Goal: Transaction & Acquisition: Purchase product/service

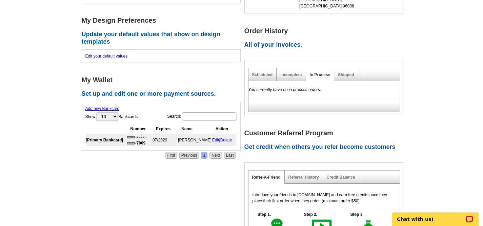
scroll to position [248, 0]
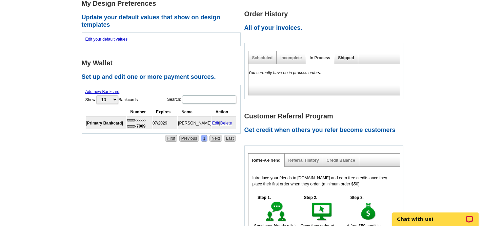
click at [342, 56] on link "Shipped" at bounding box center [346, 58] width 16 height 5
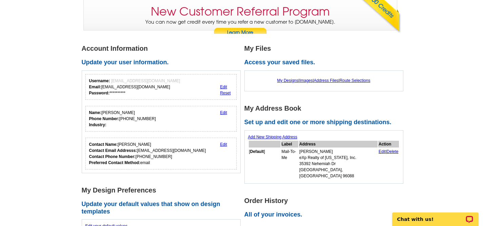
scroll to position [57, 0]
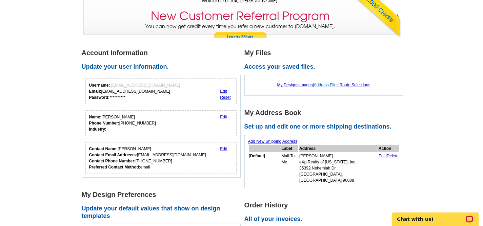
click at [331, 85] on link "Address Files" at bounding box center [326, 85] width 25 height 5
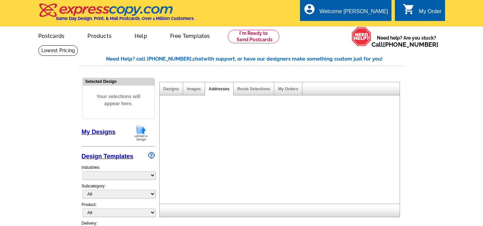
select select "785"
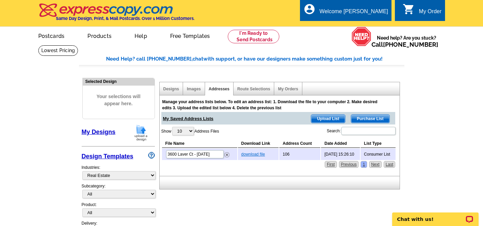
click at [251, 155] on link "download file" at bounding box center [253, 154] width 24 height 5
click at [247, 89] on link "Route Selections" at bounding box center [253, 89] width 33 height 5
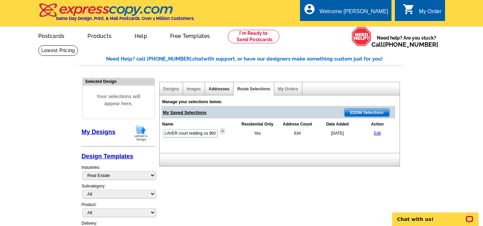
click at [217, 89] on link "Addresses" at bounding box center [219, 89] width 21 height 5
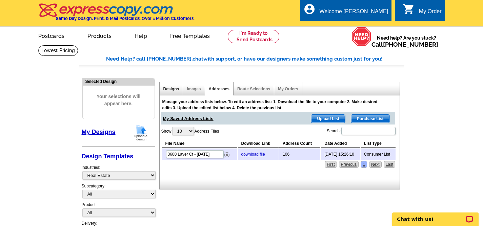
click at [165, 88] on link "Designs" at bounding box center [171, 89] width 16 height 5
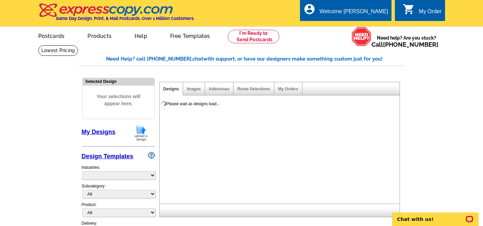
select select "785"
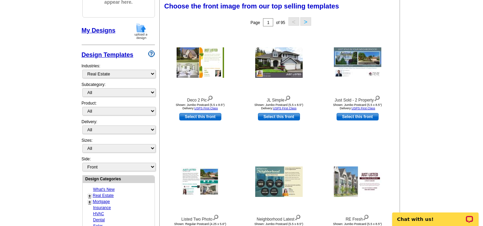
scroll to position [104, 0]
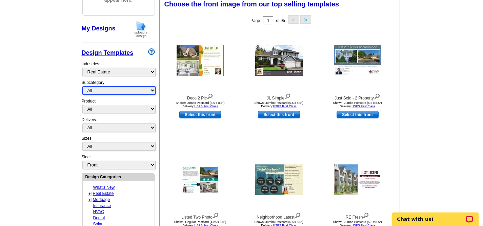
click at [150, 92] on select "All RE/MAX® Referrals Keller Williams® Berkshire Hathaway Home Services Century…" at bounding box center [118, 90] width 73 height 8
select select "789"
click at [82, 86] on select "All RE/MAX® Referrals Keller Williams® Berkshire Hathaway Home Services Century…" at bounding box center [118, 90] width 73 height 8
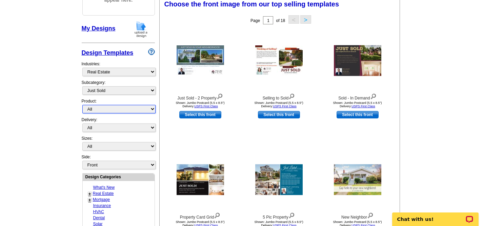
click at [150, 109] on select "All Postcards Letters and flyers Business Cards Door Hangers Greeting Cards" at bounding box center [118, 109] width 73 height 8
select select "1"
click at [82, 105] on select "All Postcards Letters and flyers Business Cards Door Hangers Greeting Cards" at bounding box center [118, 109] width 73 height 8
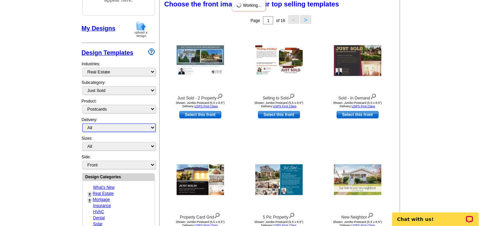
click at [151, 127] on select "All First Class Mail Shipped to Me EDDM Save 66% on Postage" at bounding box center [118, 128] width 73 height 8
select select "1"
click at [82, 124] on select "All First Class Mail Shipped to Me EDDM Save 66% on Postage" at bounding box center [118, 128] width 73 height 8
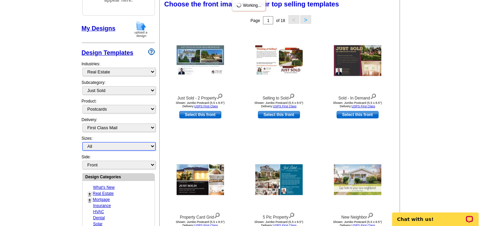
click at [150, 147] on select "All Jumbo Postcard (5.5" x 8.5") Regular Postcard (4.25" x 5.6") Panoramic Post…" at bounding box center [118, 146] width 73 height 8
select select "1"
click at [82, 142] on select "All Jumbo Postcard (5.5" x 8.5") Regular Postcard (4.25" x 5.6") Panoramic Post…" at bounding box center [118, 146] width 73 height 8
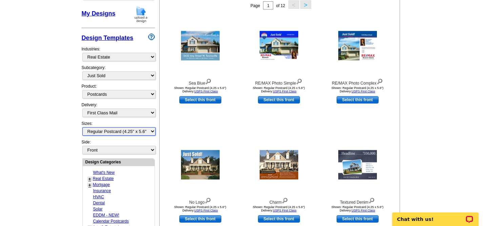
scroll to position [118, 0]
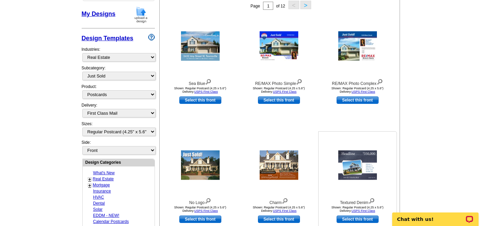
click at [362, 220] on link "Select this front" at bounding box center [357, 219] width 42 height 7
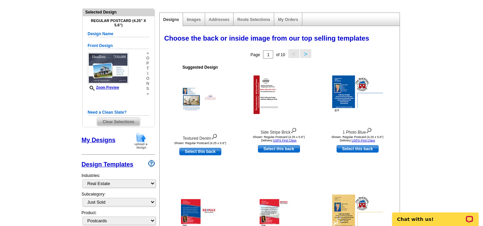
scroll to position [68, 0]
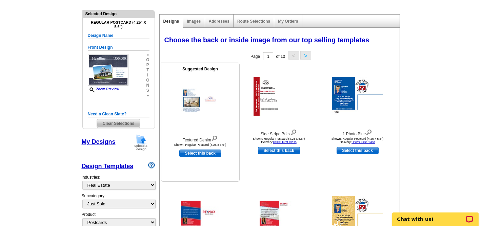
click at [199, 154] on link "Select this back" at bounding box center [200, 153] width 42 height 7
select select "front"
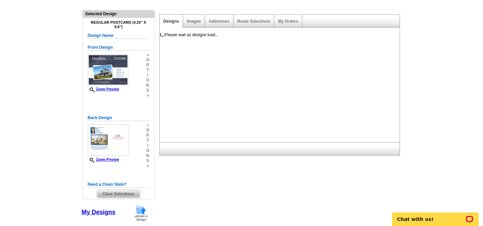
scroll to position [0, 0]
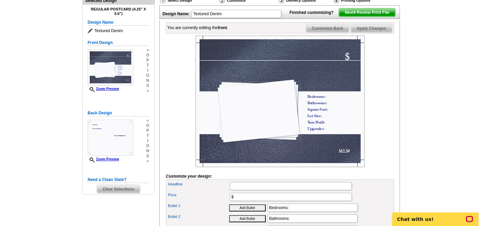
scroll to position [84, 0]
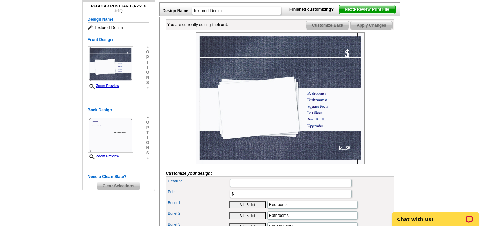
click at [344, 160] on img at bounding box center [279, 99] width 169 height 132
click at [235, 187] on input "Headline" at bounding box center [291, 183] width 122 height 8
click at [235, 187] on input "LAT" at bounding box center [291, 183] width 122 height 8
type input "L"
type input "LAVER COURT JUST SOLD"
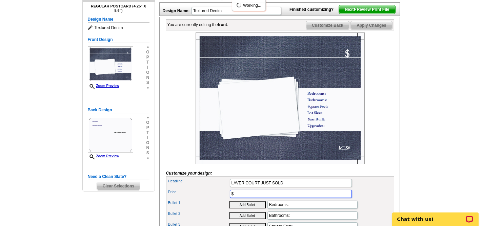
scroll to position [0, 0]
type input "$637000"
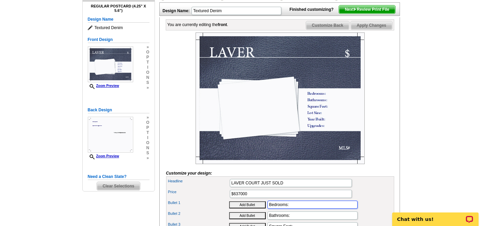
click at [297, 209] on input "Bedrooms:" at bounding box center [312, 205] width 90 height 8
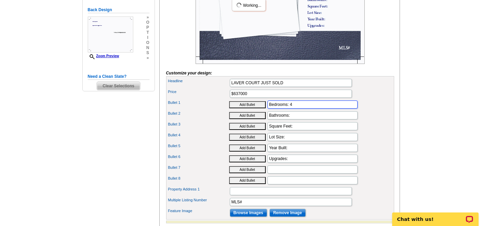
scroll to position [186, 0]
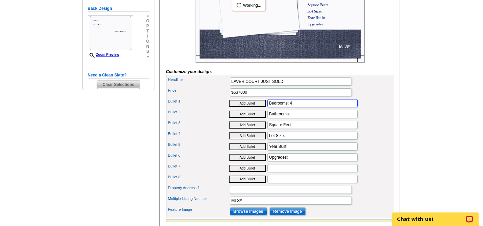
type input "Bedrooms: 4"
click at [298, 118] on input "Bathrooms:" at bounding box center [312, 114] width 90 height 8
type input "Bathrooms: 3"
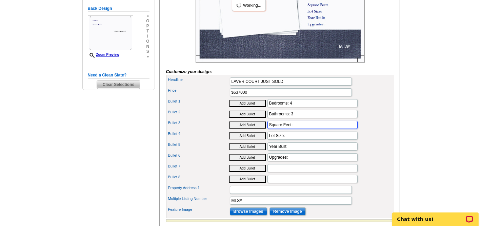
click at [312, 129] on input "Square Feet:" at bounding box center [312, 125] width 90 height 8
type input "Square Feet: 2752"
click at [308, 140] on input "Lot Size:" at bounding box center [312, 136] width 90 height 8
type input "Lot Size: 0.41"
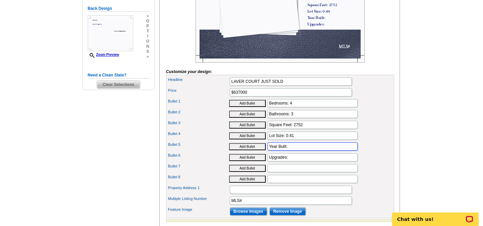
click at [303, 151] on input "Year Built:" at bounding box center [312, 147] width 90 height 8
type input "Year Built: 2007"
click at [305, 162] on input "Upgrades:" at bounding box center [312, 157] width 90 height 8
type input "Upgrades: granite kitchen counters"
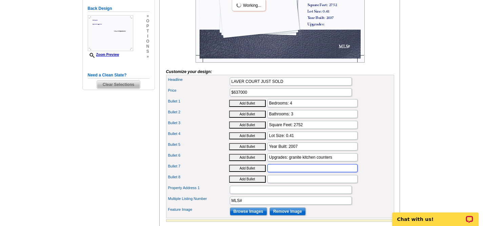
click at [318, 172] on input "Bullet 7" at bounding box center [312, 168] width 90 height 8
type input "Cul-de-sac location"
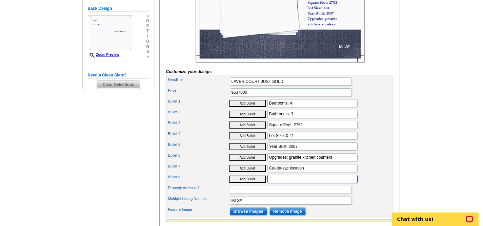
click at [320, 183] on input "Bullet 8" at bounding box center [312, 179] width 90 height 8
type input "privacy lot"
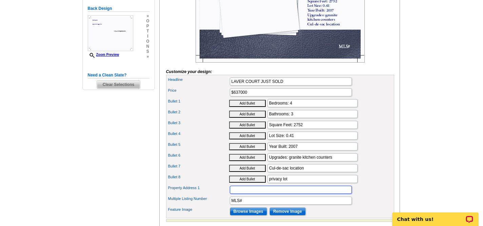
click at [316, 194] on input "Property Address 1" at bounding box center [291, 190] width 122 height 8
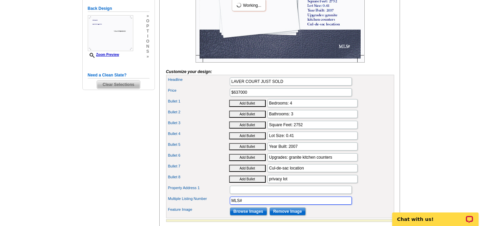
click at [326, 205] on input "MLS#" at bounding box center [291, 201] width 122 height 8
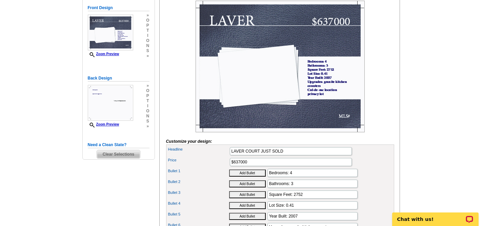
scroll to position [113, 0]
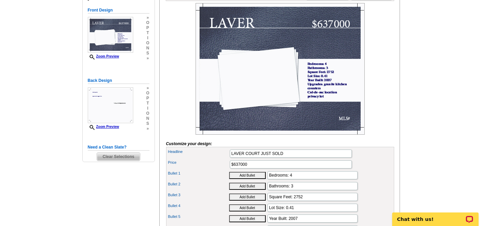
type input "MLS# 25-2747"
click at [270, 96] on img at bounding box center [279, 69] width 169 height 132
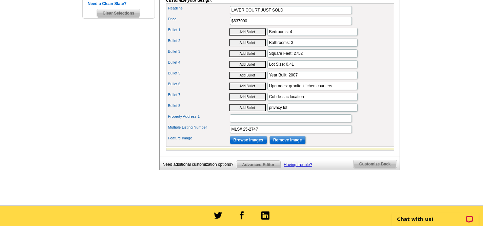
scroll to position [258, 0]
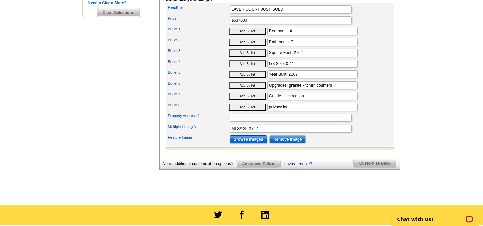
click at [253, 144] on input "Browse Images" at bounding box center [248, 140] width 37 height 8
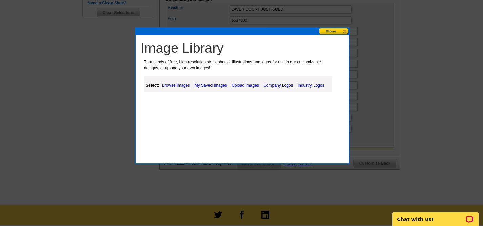
click at [209, 84] on link "My Saved Images" at bounding box center [211, 85] width 36 height 8
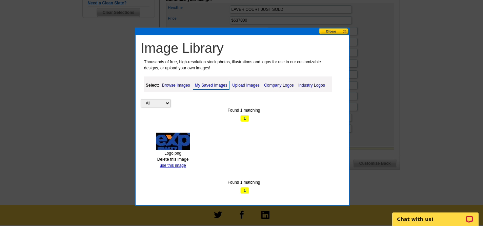
click at [179, 85] on link "Browse Images" at bounding box center [176, 85] width 32 height 8
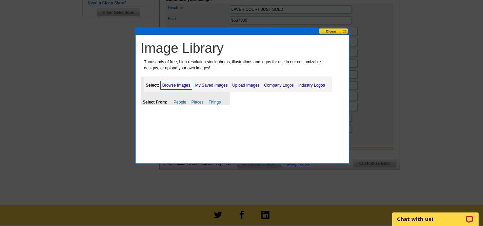
click at [212, 86] on link "My Saved Images" at bounding box center [211, 85] width 36 height 8
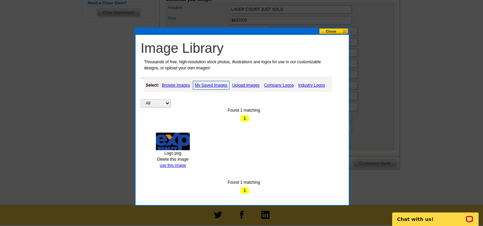
click at [244, 118] on span "1" at bounding box center [244, 118] width 9 height 7
click at [333, 32] on button at bounding box center [334, 31] width 30 height 6
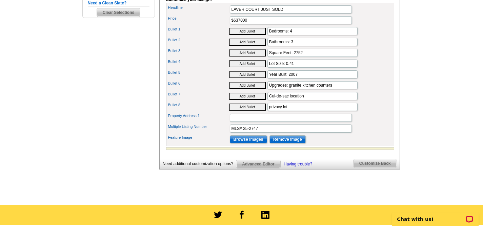
scroll to position [0, 0]
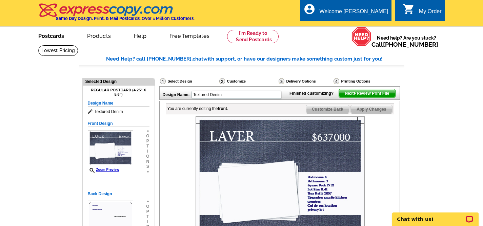
click at [51, 37] on link "Postcards" at bounding box center [50, 35] width 47 height 16
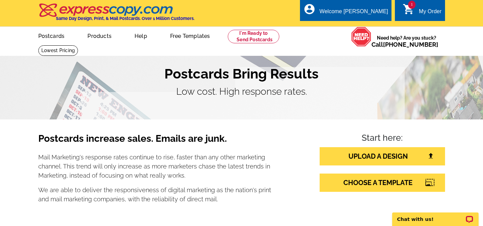
click at [420, 13] on div "My Order" at bounding box center [430, 12] width 23 height 9
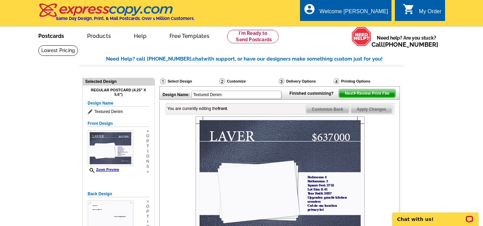
click at [55, 39] on link "Postcards" at bounding box center [50, 35] width 47 height 16
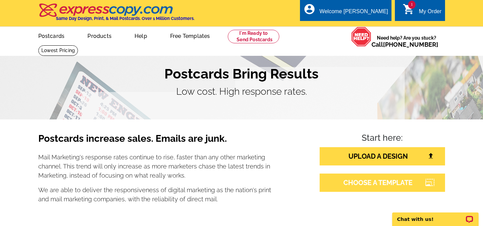
click at [380, 184] on link "CHOOSE A TEMPLATE" at bounding box center [381, 183] width 125 height 18
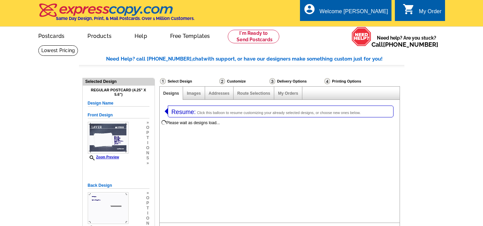
select select "1"
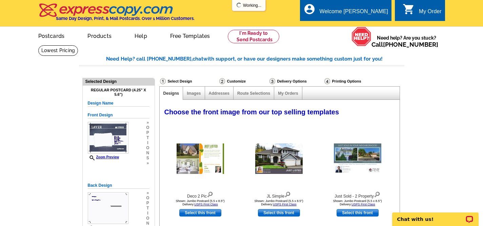
select select "785"
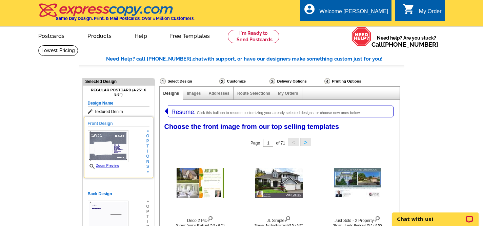
click at [147, 141] on span "p" at bounding box center [147, 141] width 3 height 5
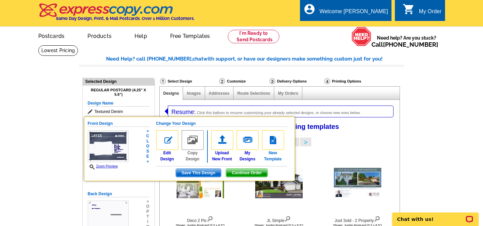
click at [270, 140] on img at bounding box center [273, 140] width 22 height 20
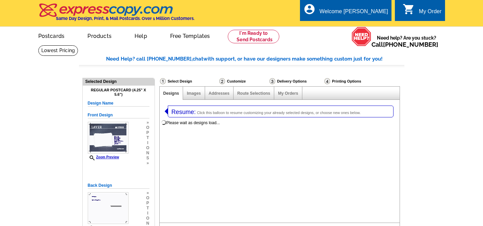
select select "1"
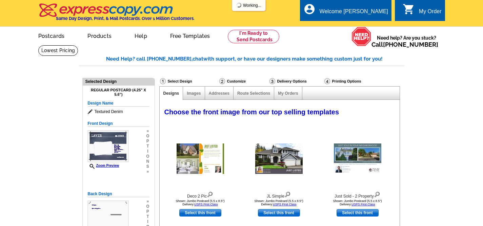
select select "785"
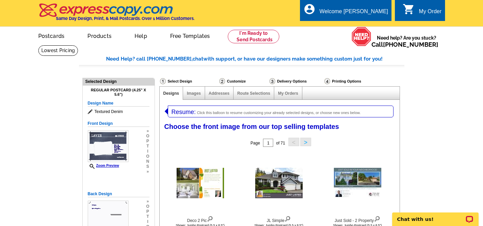
click at [220, 113] on span "Click this balloon to resume customizing your already selected designs, or choo…" at bounding box center [279, 113] width 164 height 4
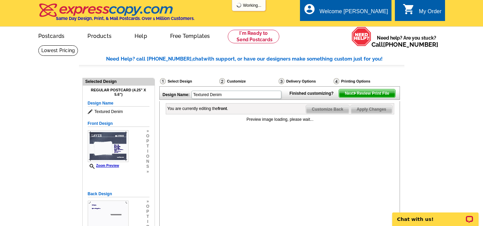
scroll to position [51, 0]
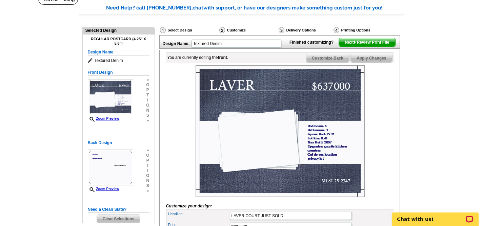
click at [123, 218] on span "Clear Selections" at bounding box center [118, 219] width 43 height 8
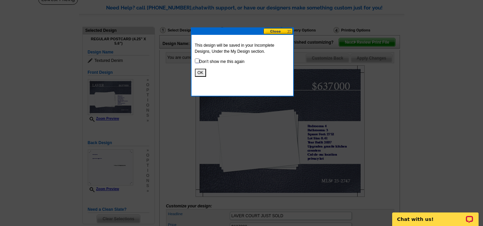
click at [196, 62] on input "checkbox" at bounding box center [197, 61] width 4 height 4
checkbox input "true"
click at [200, 72] on button "OK" at bounding box center [200, 73] width 11 height 8
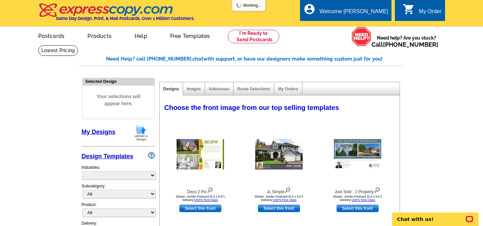
select select "785"
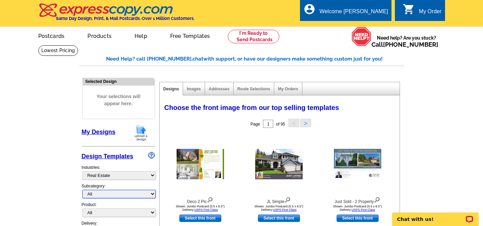
click at [150, 194] on select "All RE/MAX® Referrals [PERSON_NAME]® Berkshire Hathaway Home Services Century 2…" at bounding box center [118, 194] width 73 height 8
click at [82, 190] on select "All RE/MAX® Referrals [PERSON_NAME]® Berkshire Hathaway Home Services Century 2…" at bounding box center [118, 194] width 73 height 8
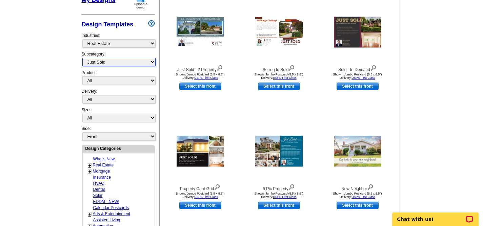
scroll to position [131, 0]
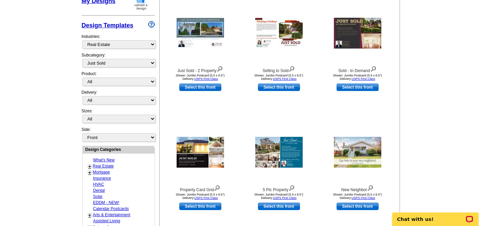
click at [106, 166] on link "Real Estate" at bounding box center [103, 166] width 21 height 5
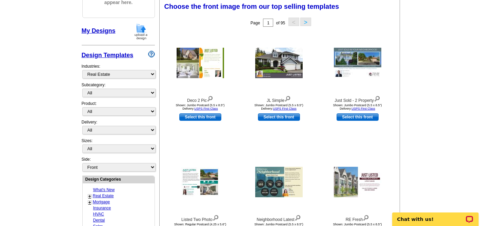
scroll to position [100, 0]
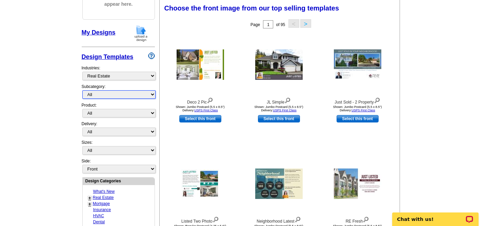
click at [125, 96] on select "All RE/MAX® Referrals Keller Williams® Berkshire Hathaway Home Services Century…" at bounding box center [118, 94] width 73 height 8
select select "789"
click at [82, 90] on select "All RE/MAX® Referrals Keller Williams® Berkshire Hathaway Home Services Century…" at bounding box center [118, 94] width 73 height 8
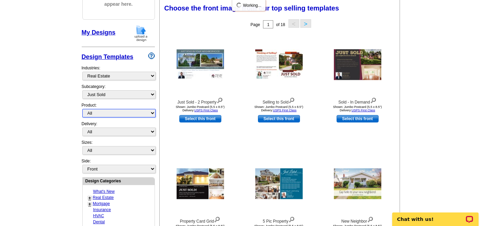
click at [149, 113] on select "All Postcards Letters and flyers Business Cards Door Hangers Greeting Cards" at bounding box center [118, 113] width 73 height 8
click at [82, 109] on select "All Postcards Letters and flyers Business Cards Door Hangers Greeting Cards" at bounding box center [118, 113] width 73 height 8
click at [149, 113] on select "All Postcards Letters and flyers Business Cards Door Hangers Greeting Cards" at bounding box center [118, 113] width 73 height 8
select select "1"
click at [82, 109] on select "All Postcards Letters and flyers Business Cards Door Hangers Greeting Cards" at bounding box center [118, 113] width 73 height 8
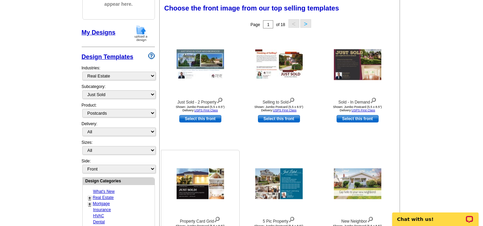
click at [194, 183] on img at bounding box center [200, 184] width 47 height 31
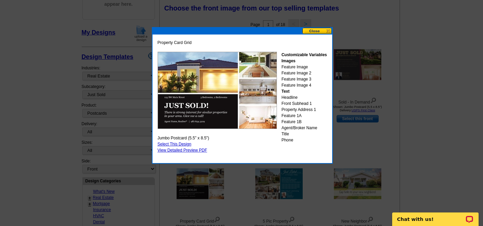
click at [183, 143] on link "Select This Design" at bounding box center [175, 144] width 34 height 5
select select "2"
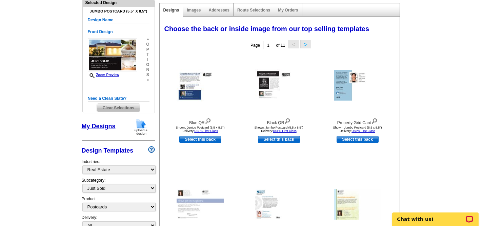
scroll to position [79, 0]
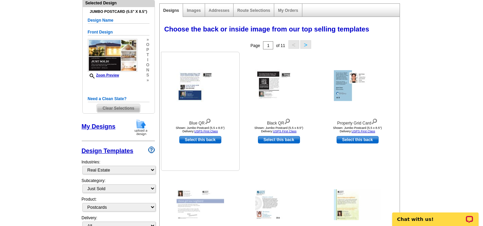
click at [202, 140] on link "Select this back" at bounding box center [200, 139] width 42 height 7
select select "front"
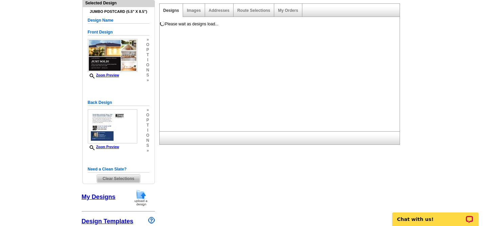
scroll to position [0, 0]
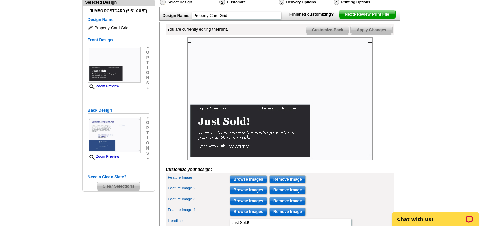
scroll to position [79, 0]
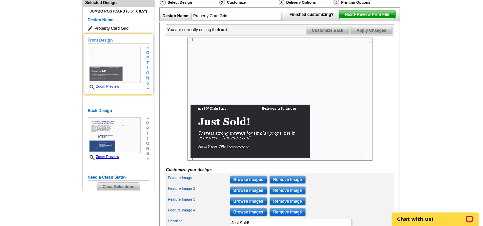
click at [125, 58] on img at bounding box center [114, 65] width 53 height 36
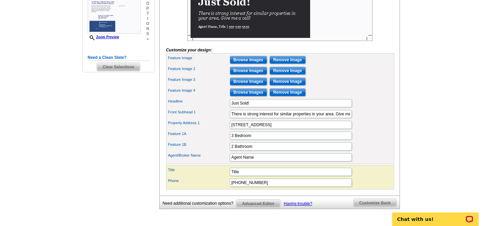
scroll to position [204, 0]
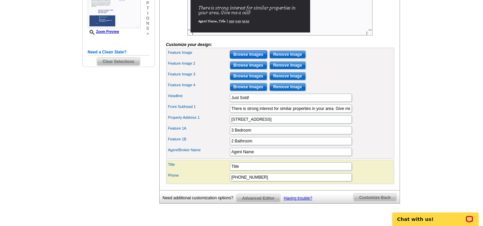
click at [248, 59] on input "Browse Images" at bounding box center [248, 54] width 37 height 8
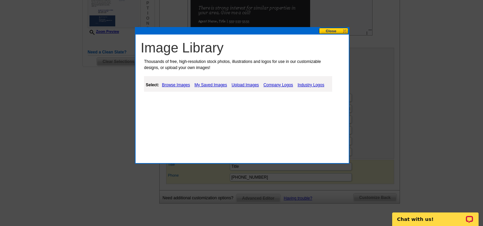
click at [215, 84] on link "My Saved Images" at bounding box center [211, 85] width 36 height 8
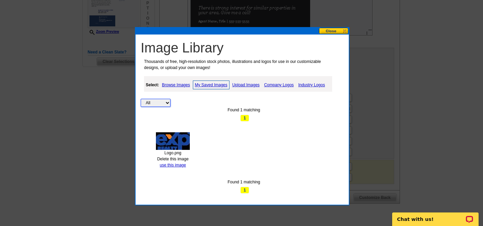
click at [166, 103] on select "All Property" at bounding box center [156, 103] width 30 height 8
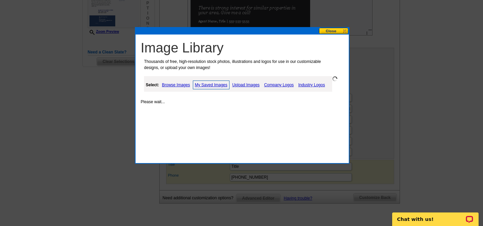
select select "property"
click at [166, 103] on select "All Property" at bounding box center [156, 103] width 30 height 8
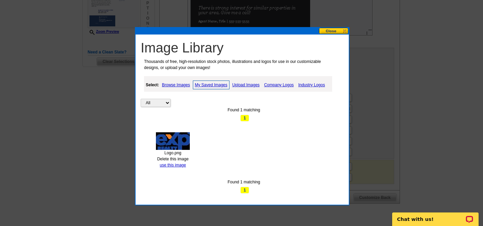
click at [250, 85] on link "Upload Images" at bounding box center [245, 85] width 31 height 8
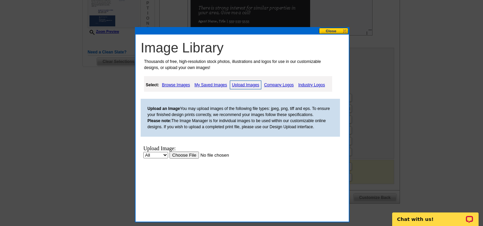
scroll to position [0, 0]
click at [165, 154] on select "All Property" at bounding box center [155, 155] width 25 height 6
select select "10"
click at [143, 152] on select "All Property" at bounding box center [155, 155] width 25 height 6
click at [183, 154] on input "file" at bounding box center [212, 155] width 86 height 7
